Goal: Book appointment/travel/reservation

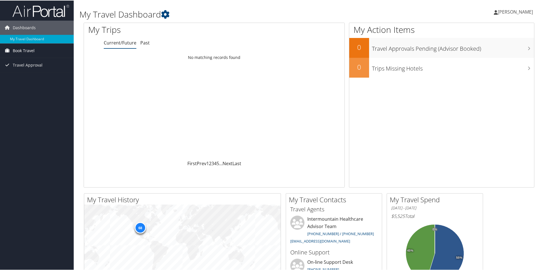
click at [24, 52] on span "Book Travel" at bounding box center [24, 50] width 22 height 14
click at [23, 69] on link "Book/Manage Online Trips" at bounding box center [37, 70] width 74 height 9
click at [34, 68] on link "Book/Manage Online Trips" at bounding box center [37, 70] width 74 height 9
